Goal: Task Accomplishment & Management: Complete application form

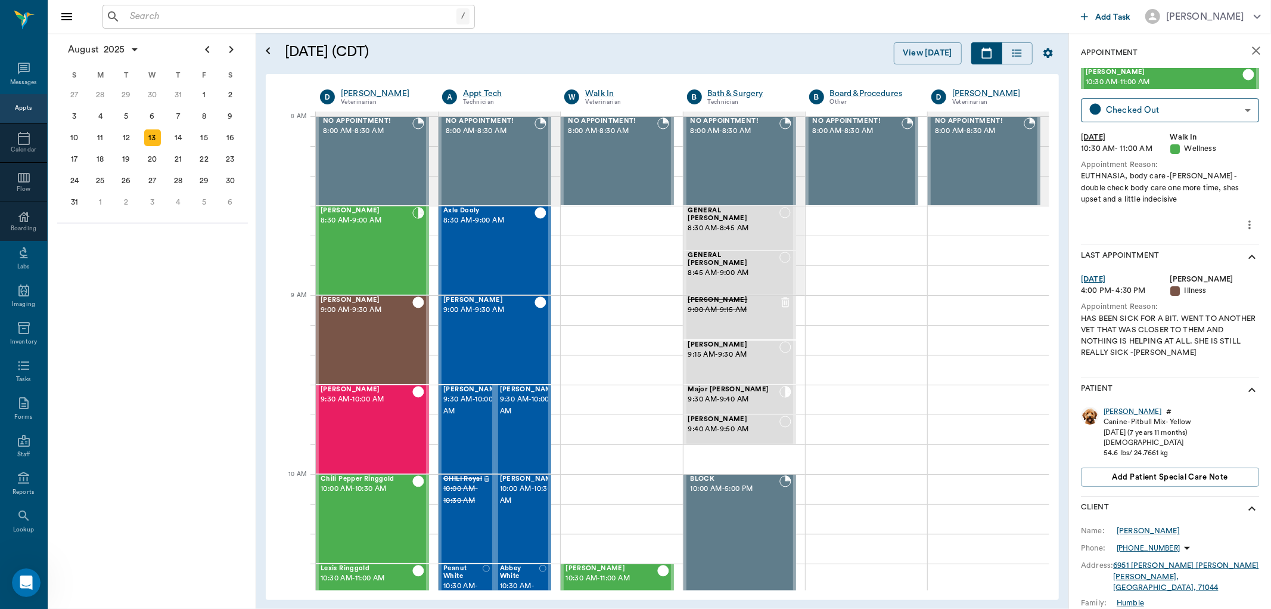
drag, startPoint x: 298, startPoint y: 4, endPoint x: 299, endPoint y: 12, distance: 8.4
click at [298, 6] on div "/ ​" at bounding box center [289, 17] width 373 height 24
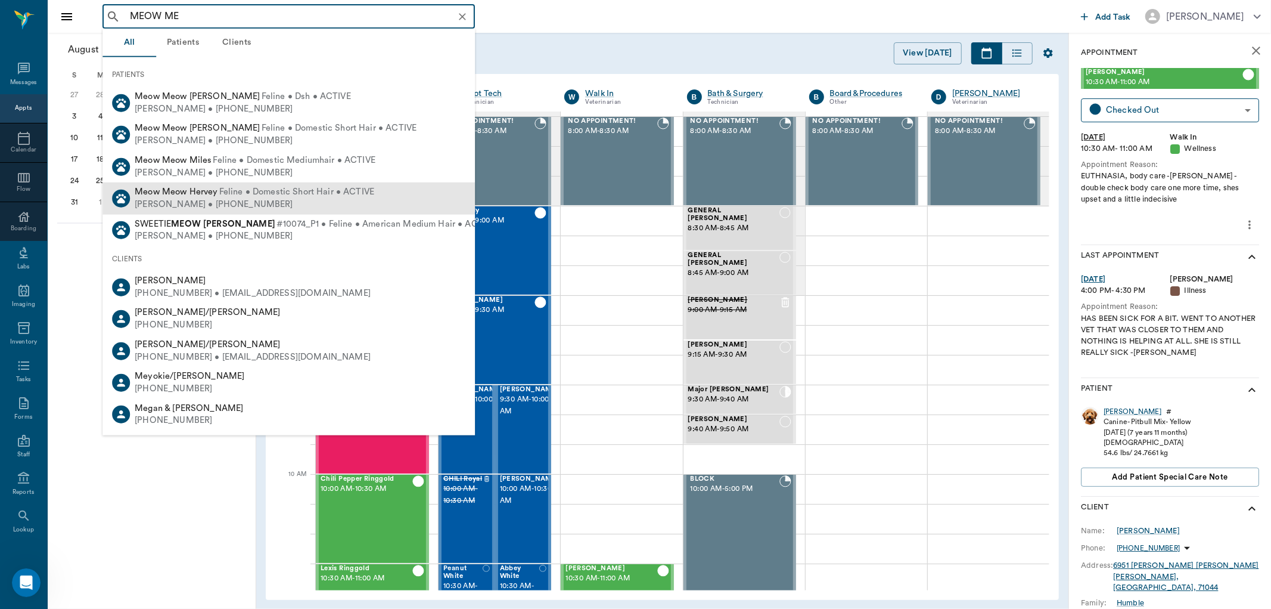
click at [285, 190] on span "Feline • Domestic Short Hair • ACTIVE" at bounding box center [297, 192] width 156 height 13
type input "MEOW ME"
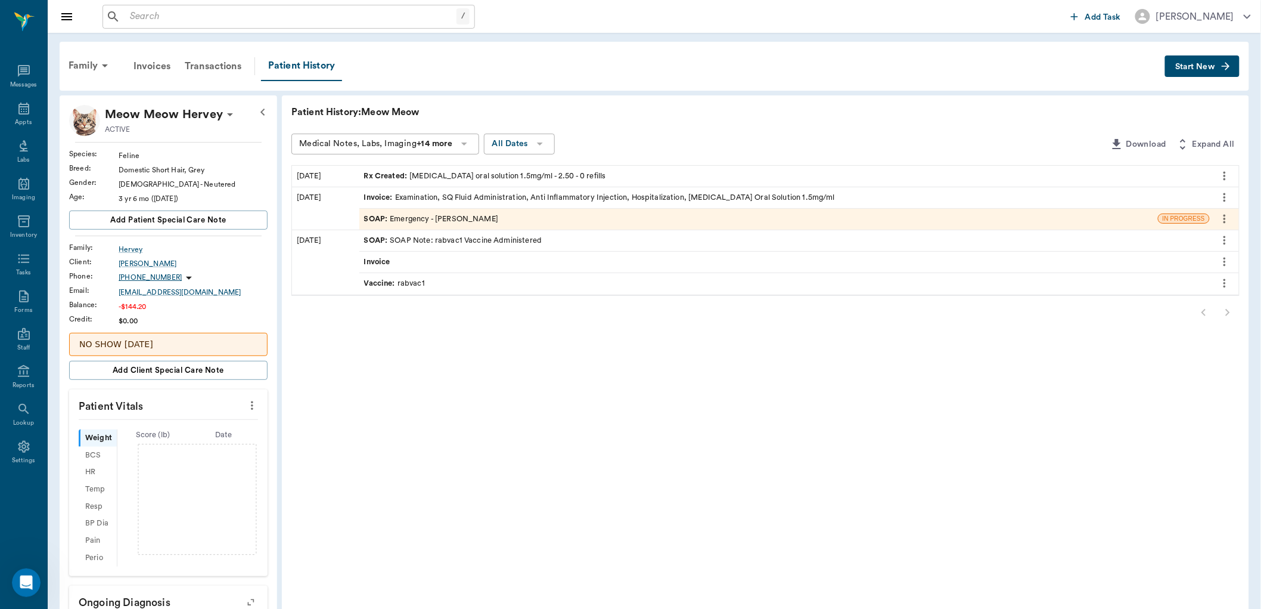
click at [462, 219] on div "SOAP : Emergency - [PERSON_NAME]" at bounding box center [431, 218] width 135 height 11
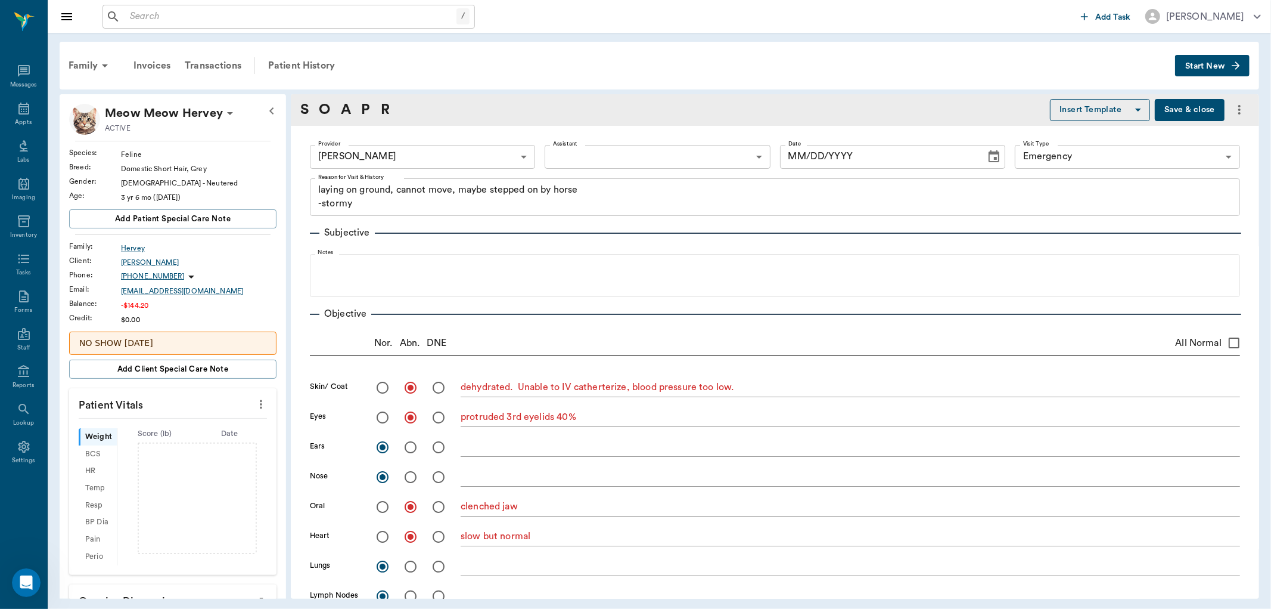
type input "63ec2f075fda476ae8351a4d"
type input "65d2be4f46e3a538d89b8c1c"
type textarea "laying on ground, cannot move, maybe stepped on by horse -stormy"
radio input "true"
type textarea "dehydrated. Unable to IV catherterize, blood pressure too low."
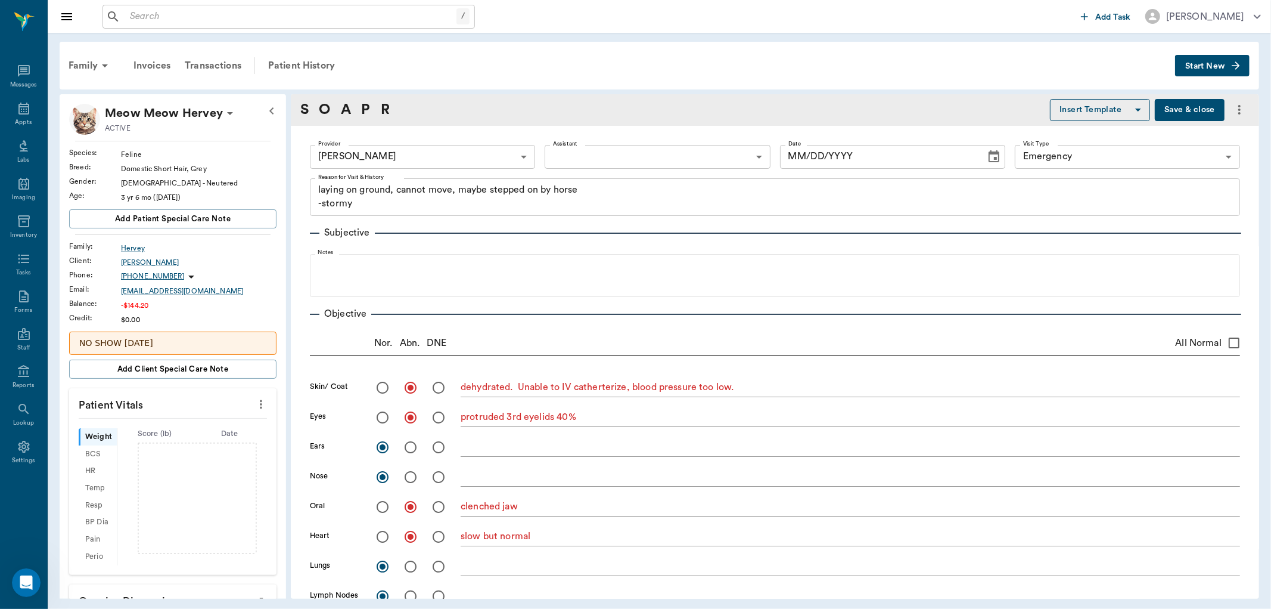
radio input "true"
type textarea "protruded 3rd eyelids 40%"
radio input "true"
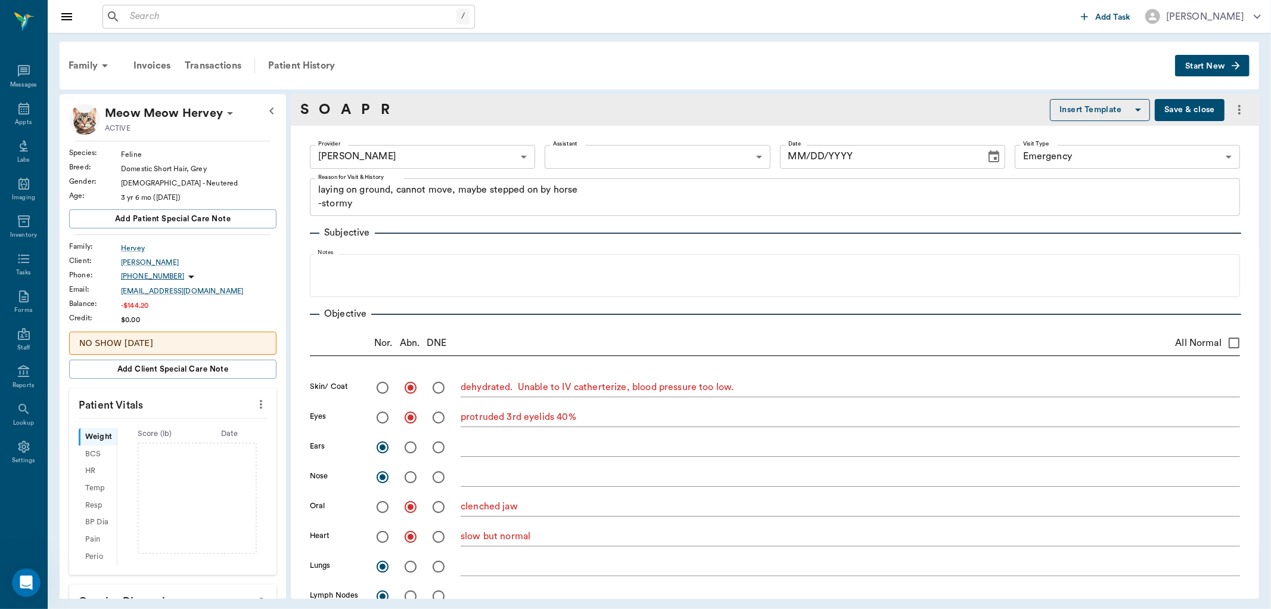
type textarea "clenched jaw"
radio input "true"
type textarea "slow but normal"
radio input "true"
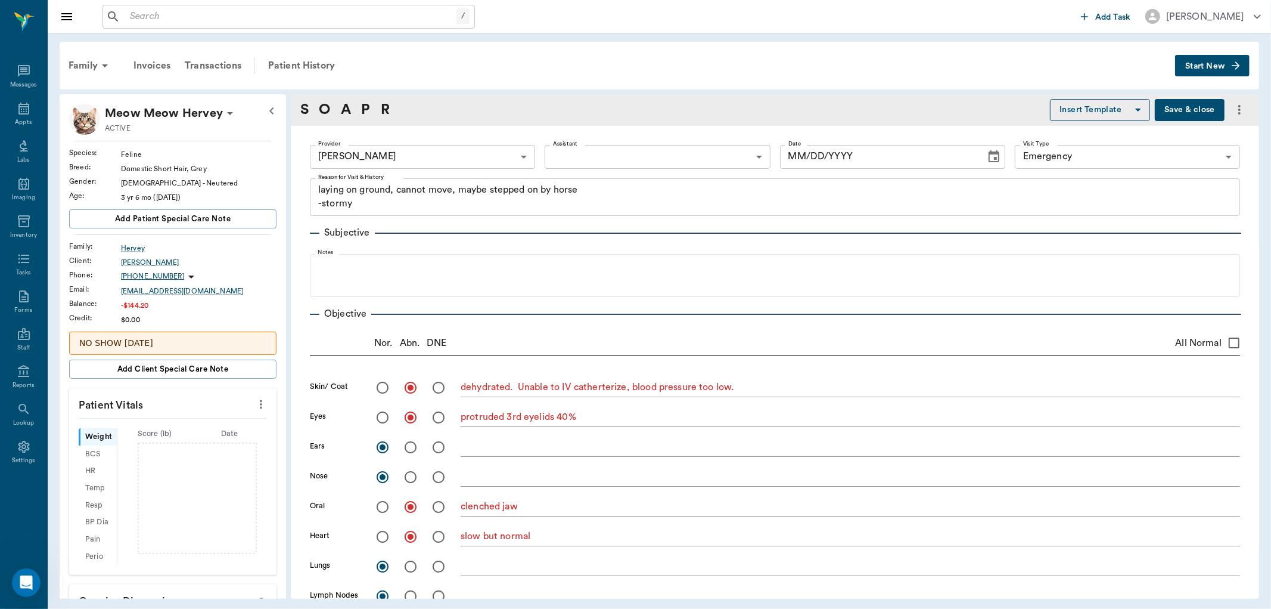
radio input "true"
type textarea "tender on [MEDICAL_DATA], seemed empty"
radio input "true"
type textarea "Recumbent 90% of time"
radio input "true"
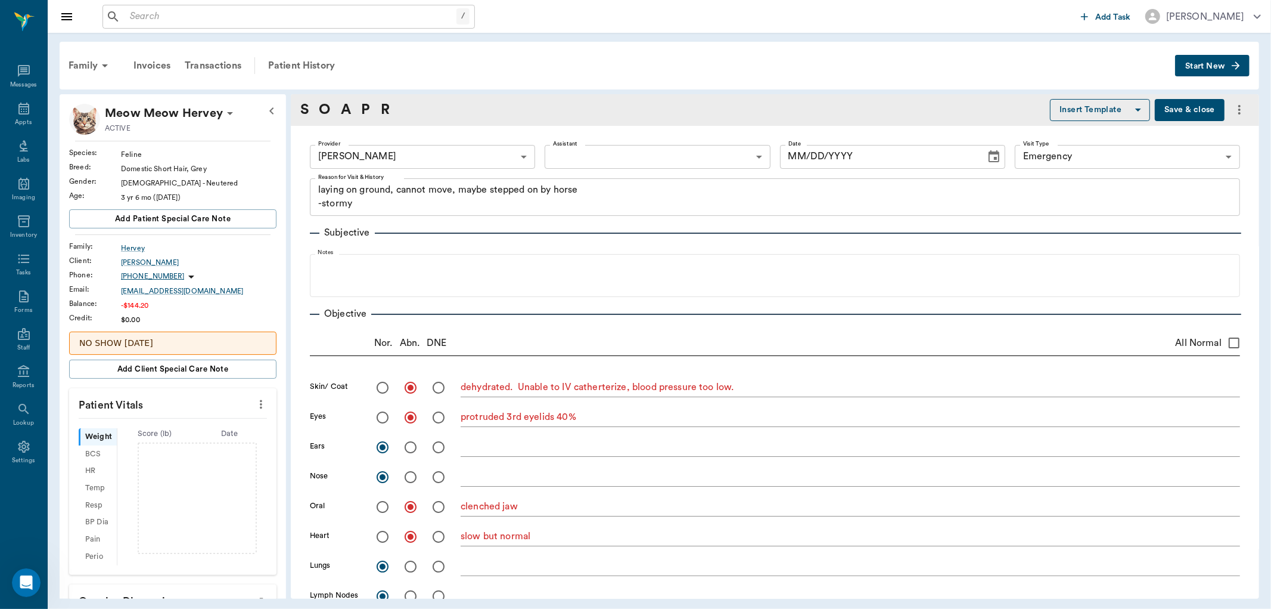
type textarea "reduced reflexes, stiff"
radio input "true"
type input "[DATE]"
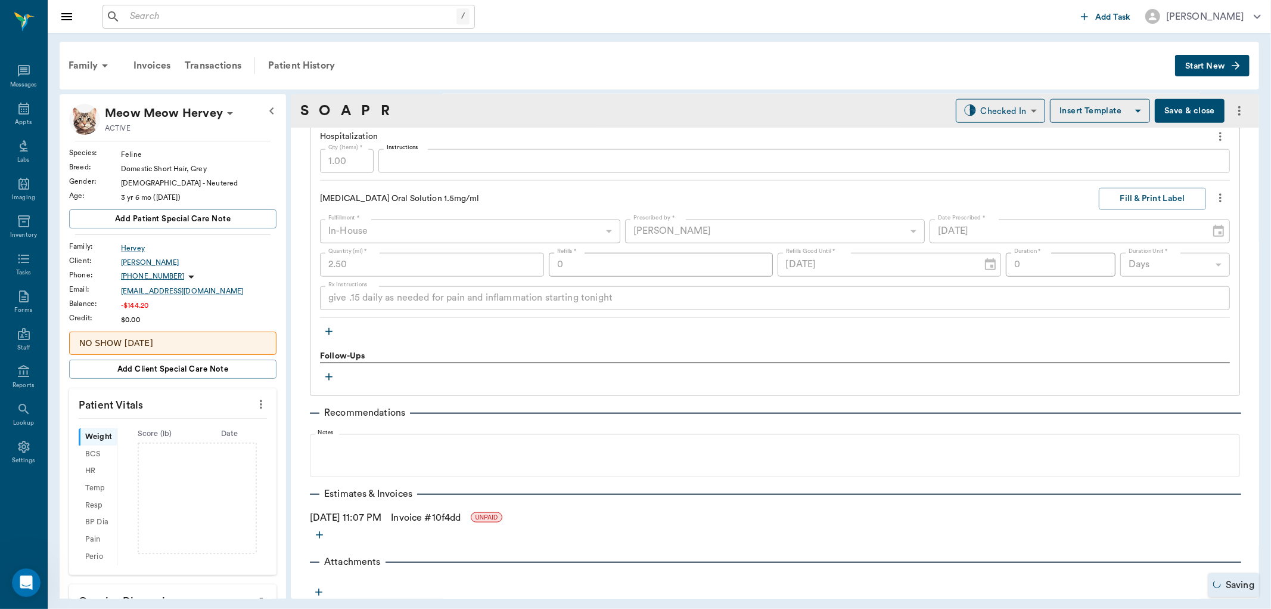
scroll to position [1065, 0]
click at [430, 514] on link "Invoice # 10f4dd" at bounding box center [426, 516] width 70 height 14
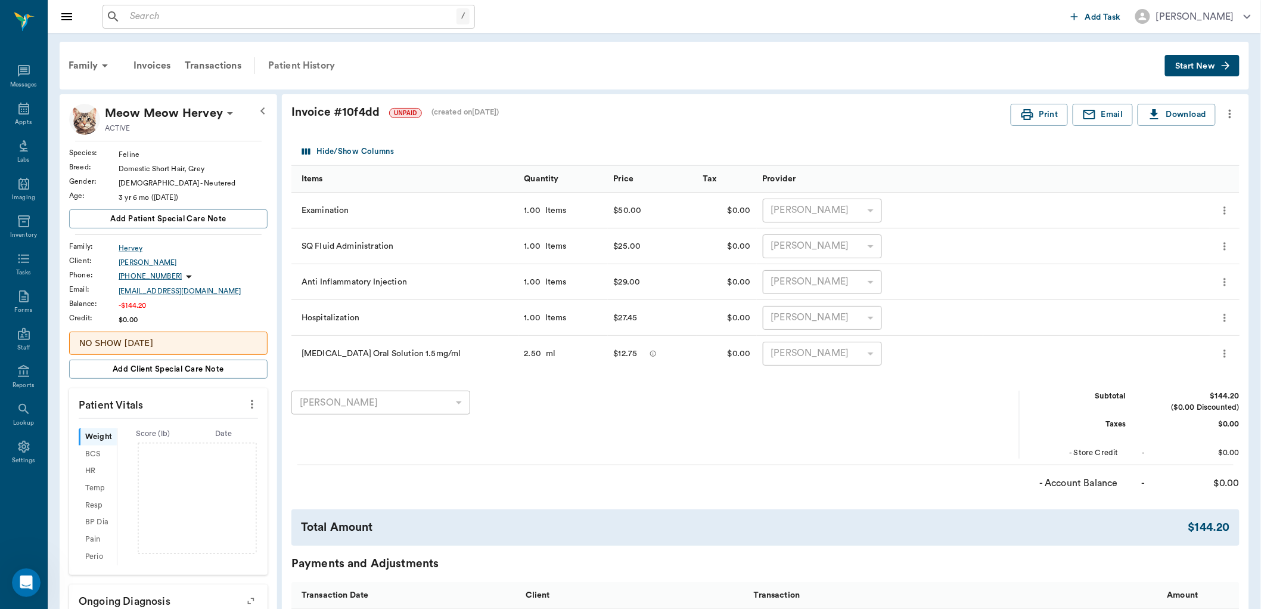
click at [302, 68] on div "Patient History" at bounding box center [301, 65] width 81 height 29
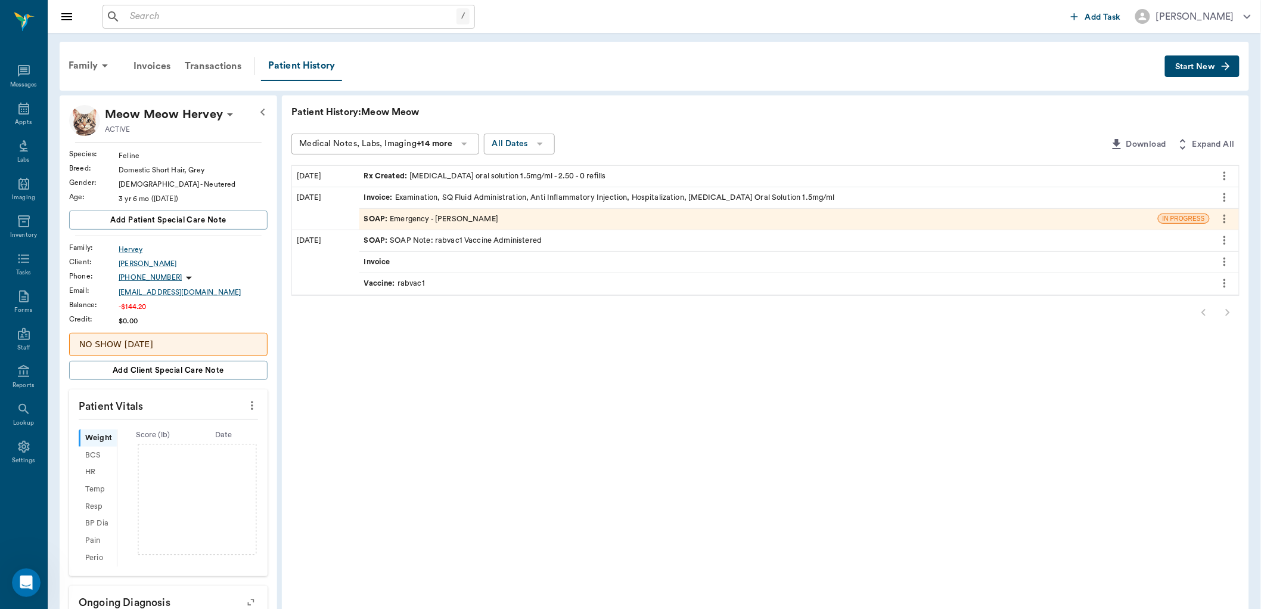
click at [521, 224] on div "SOAP : Emergency - [PERSON_NAME]" at bounding box center [758, 219] width 799 height 21
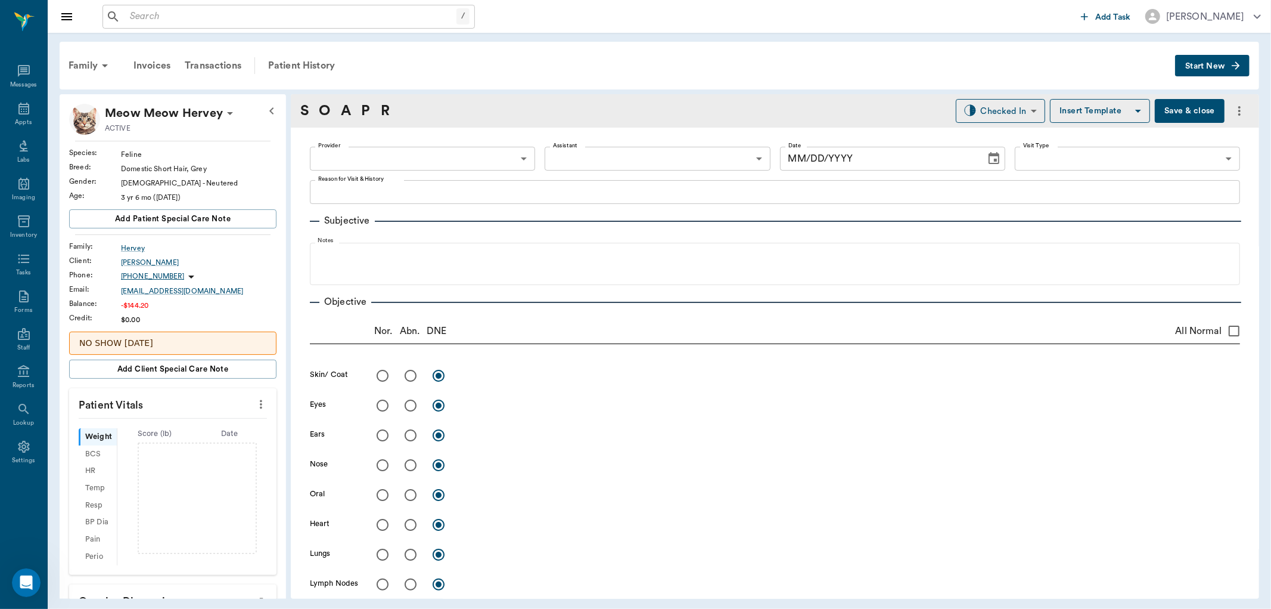
type input "63ec2f075fda476ae8351a4d"
type input "65d2be4f46e3a538d89b8c1c"
type textarea "laying on ground, cannot move, maybe stepped on by horse -stormy"
radio input "true"
type textarea "dehydrated. Unable to IV catherterize, blood pressure too low."
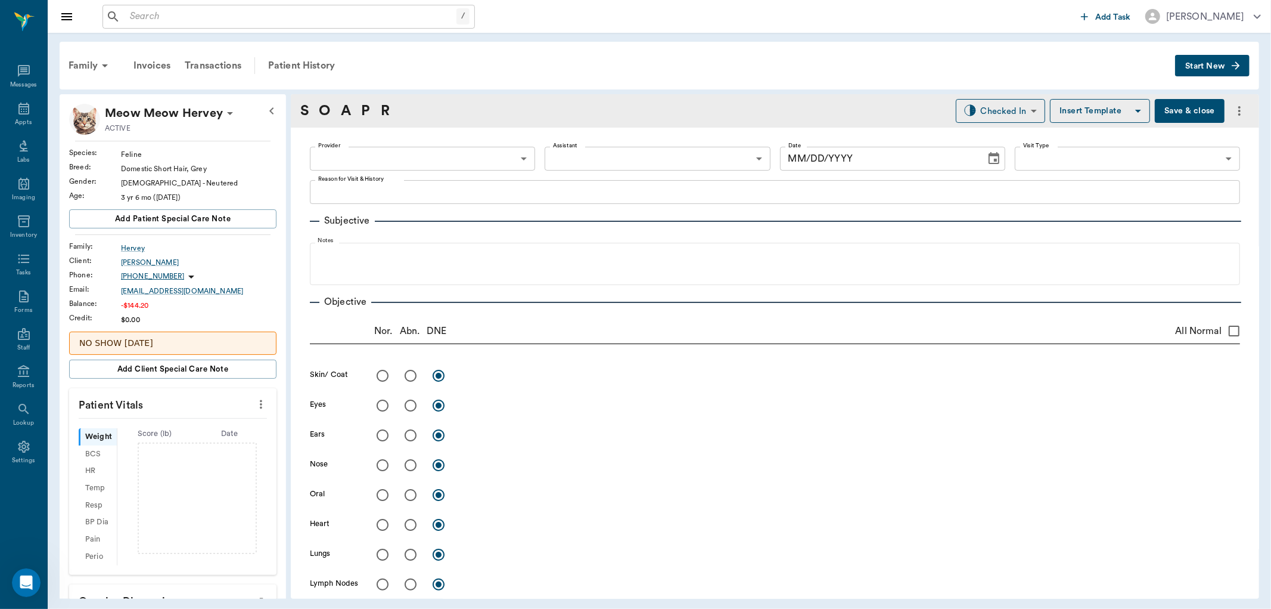
radio input "true"
type textarea "protruded 3rd eyelids 40%"
radio input "true"
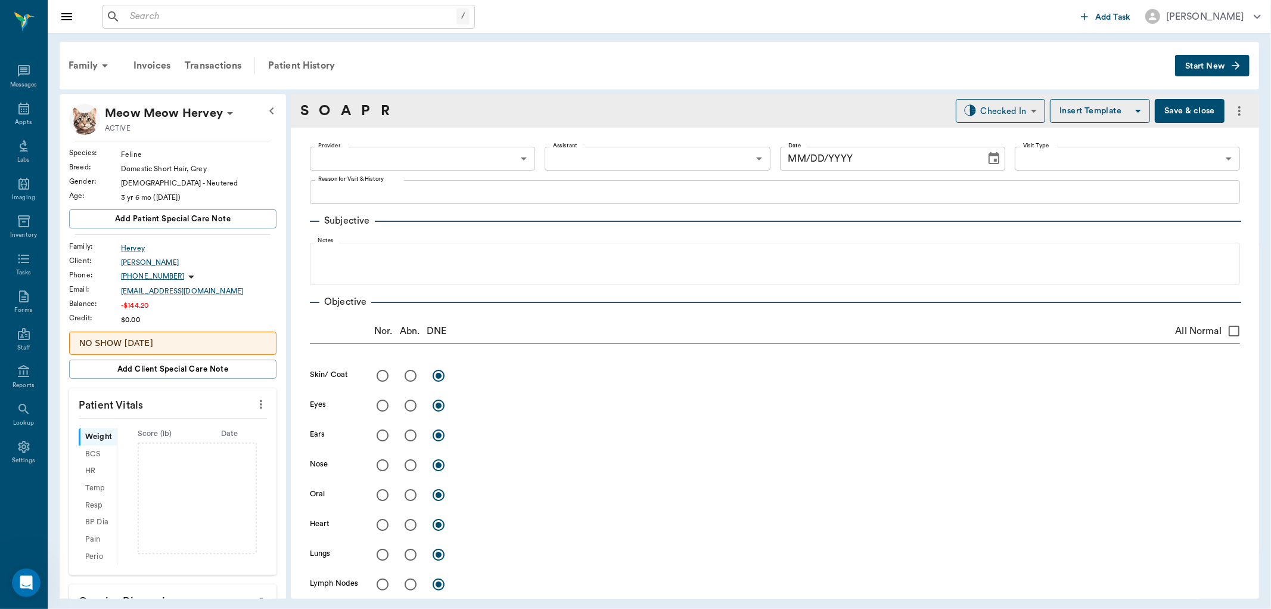
type textarea "clenched jaw"
radio input "true"
type textarea "slow but normal"
radio input "true"
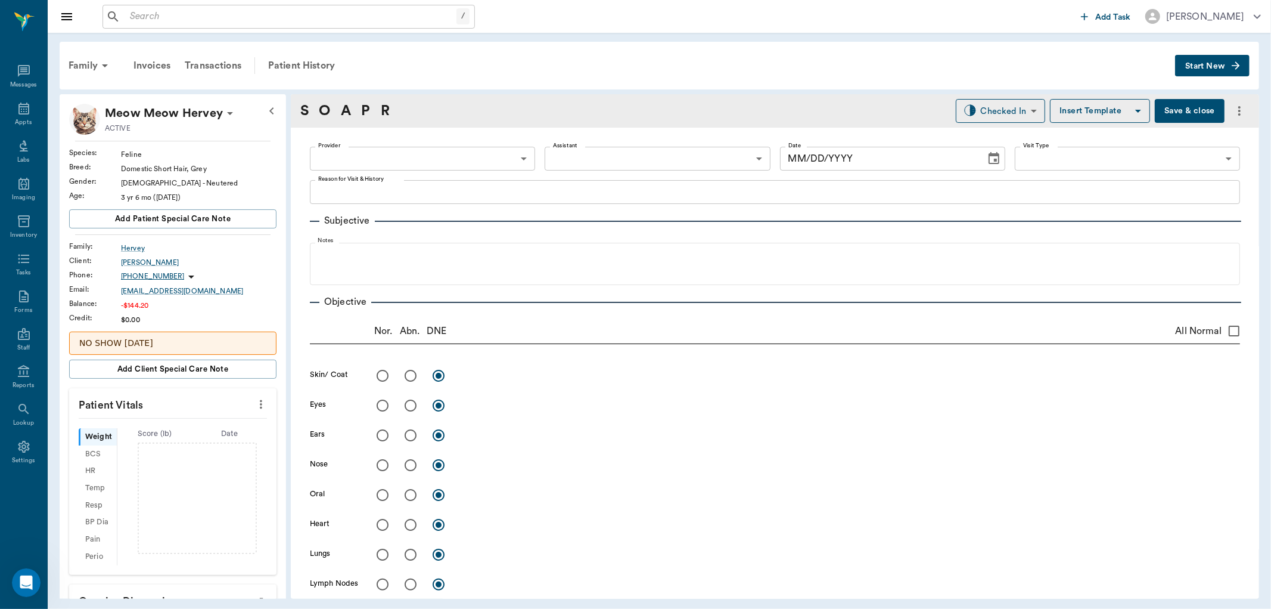
radio input "true"
type textarea "tender on [MEDICAL_DATA], seemed empty"
radio input "true"
type textarea "Recumbent 90% of time"
radio input "true"
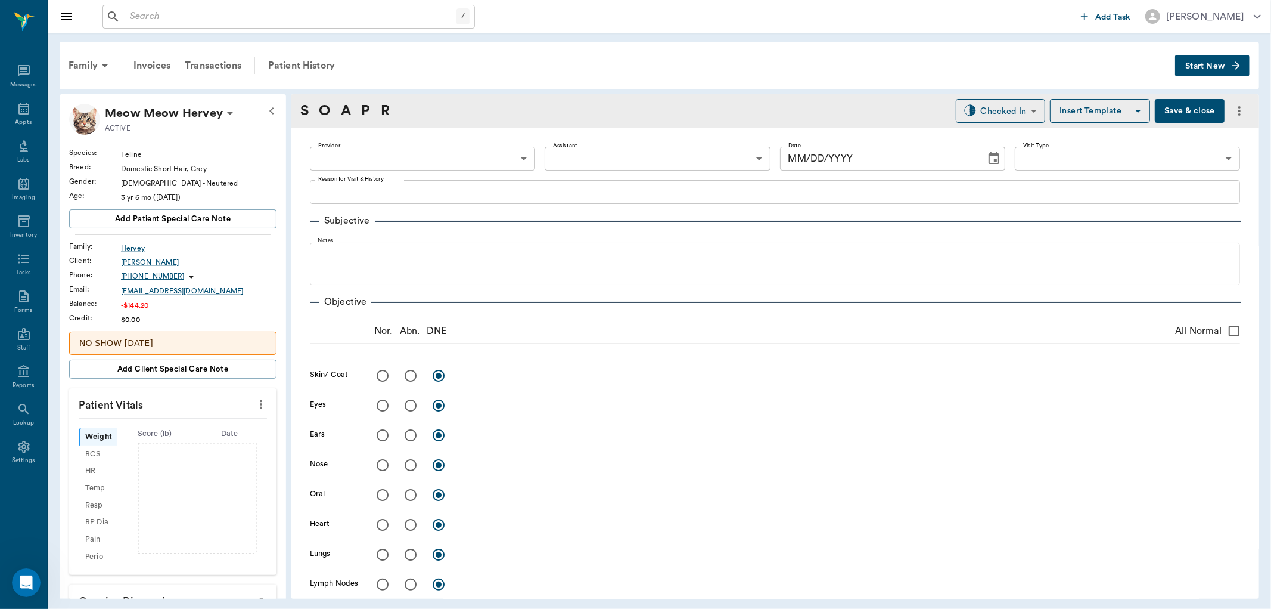
type textarea "reduced reflexes, stiff"
radio input "true"
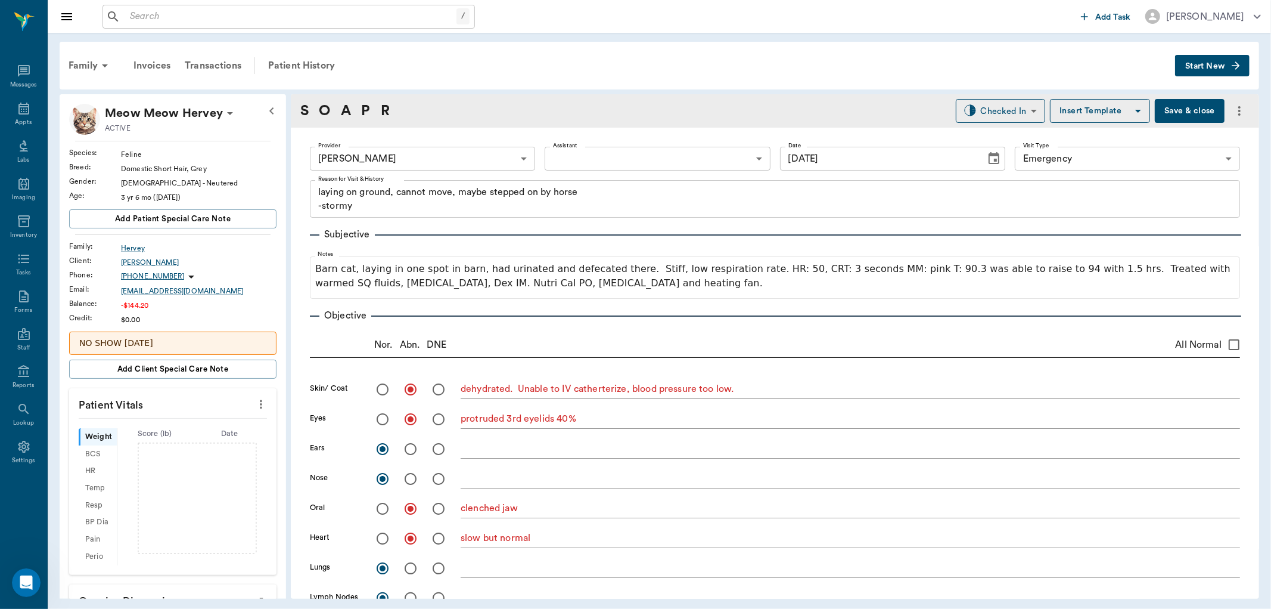
type input "[DATE]"
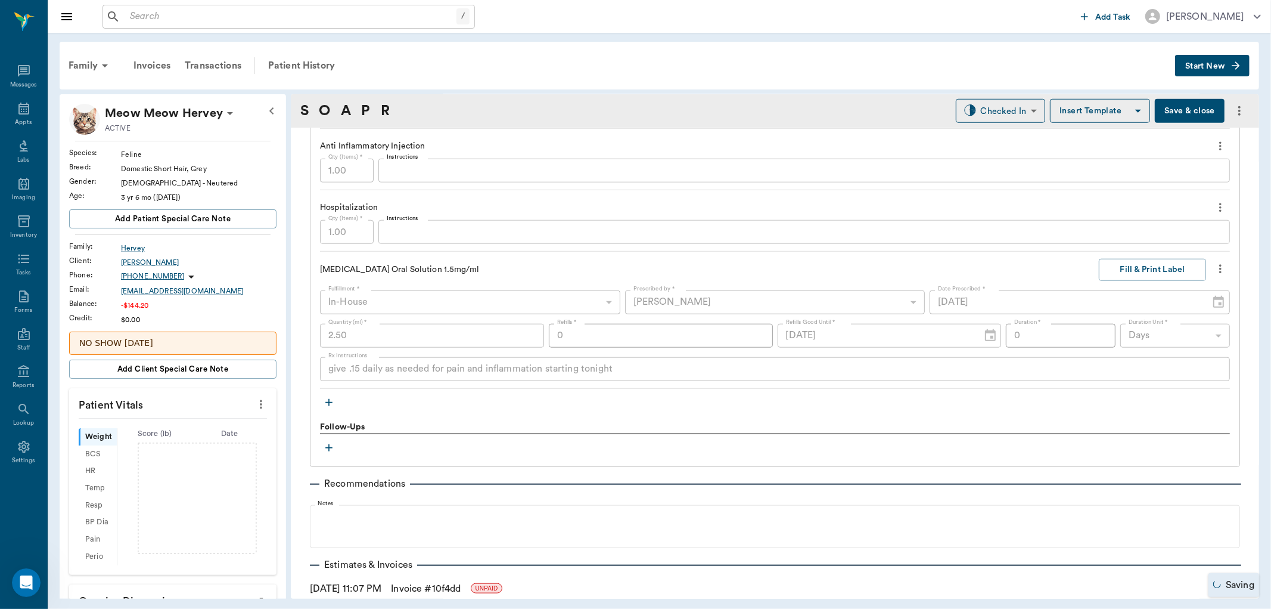
scroll to position [1059, 0]
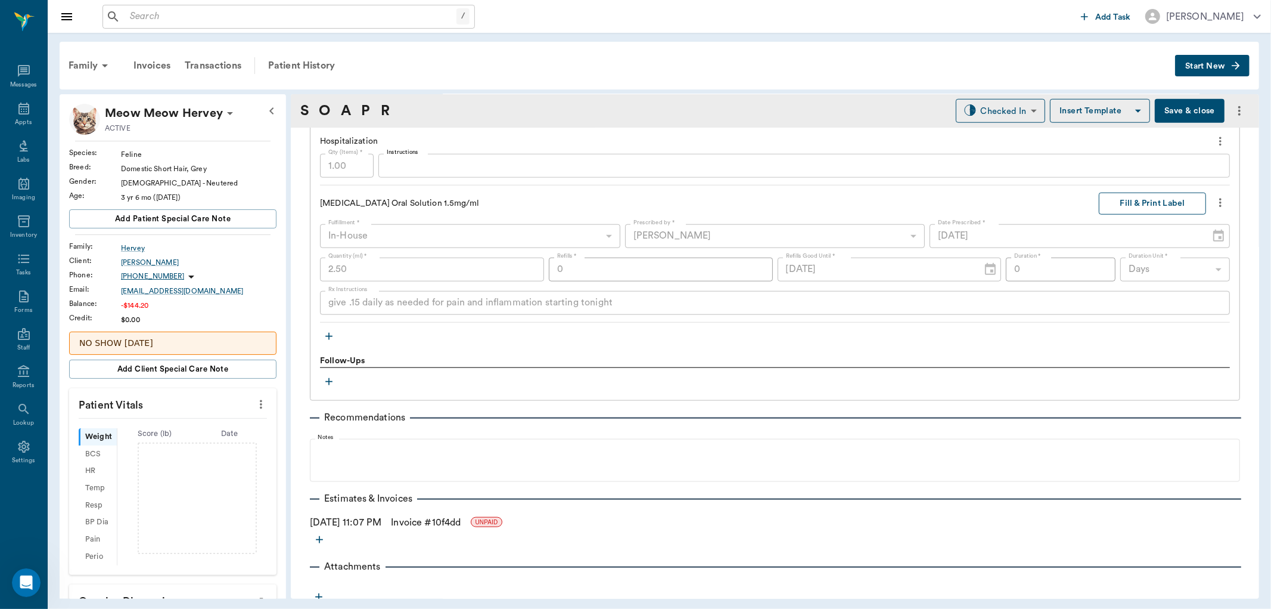
click at [1118, 207] on button "Fill & Print Label" at bounding box center [1152, 204] width 107 height 22
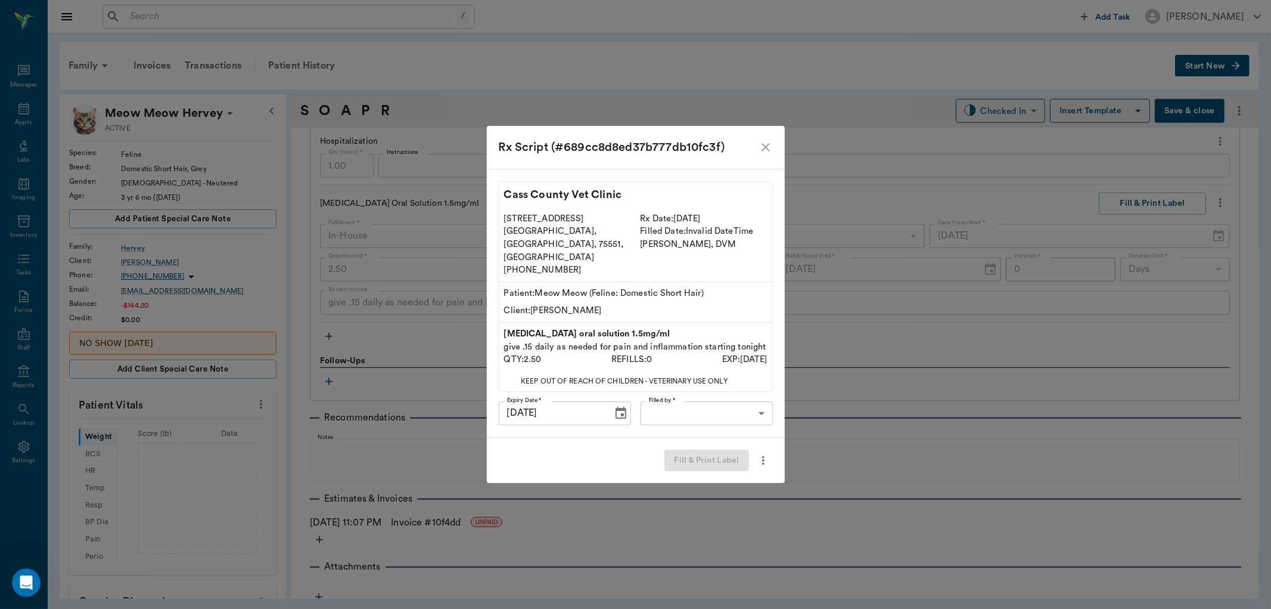
click at [731, 388] on body "/ ​ Add Task [PERSON_NAME] Nectar Messages Appts Labs Imaging Inventory Tasks F…" at bounding box center [635, 304] width 1271 height 609
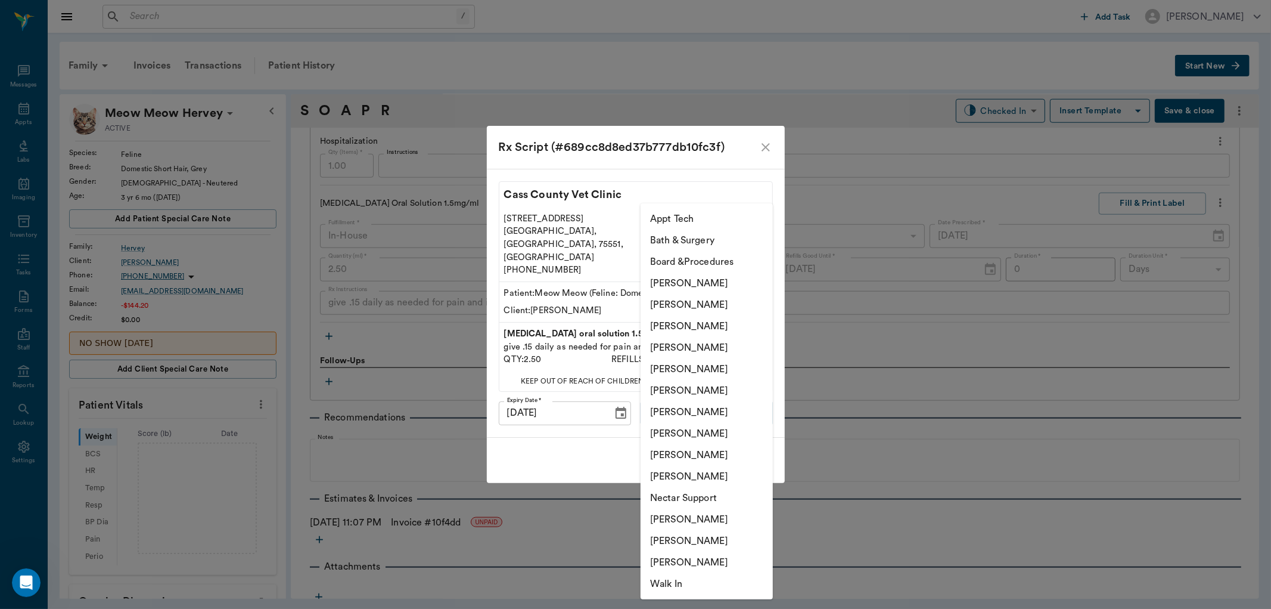
click at [709, 393] on li "[PERSON_NAME]" at bounding box center [707, 390] width 132 height 21
type input "682b670d8bdc6f7f8feef3db"
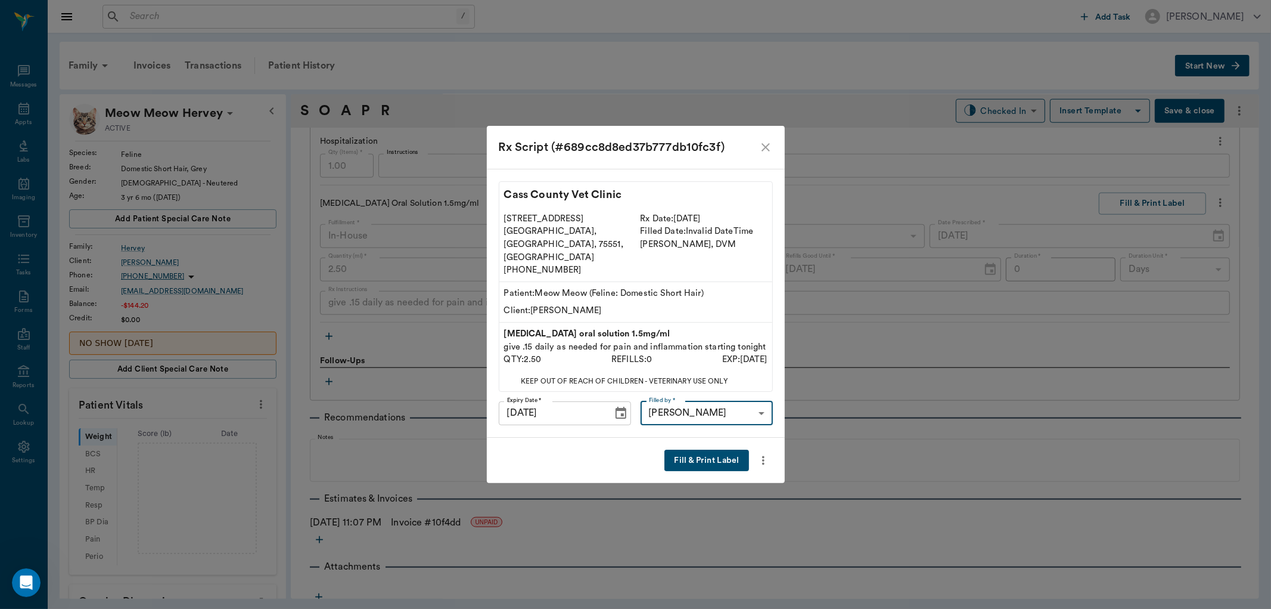
click at [707, 449] on button "Fill & Print Label" at bounding box center [707, 460] width 84 height 22
